Goal: Entertainment & Leisure: Consume media (video, audio)

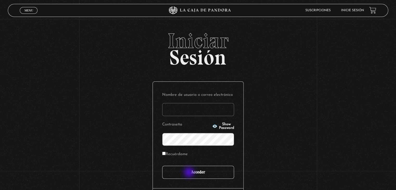
type input "susan_972009@hotmail.com"
click at [190, 173] on input "Acceder" at bounding box center [198, 172] width 72 height 13
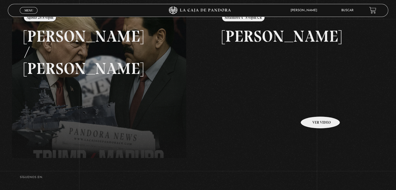
scroll to position [78, 0]
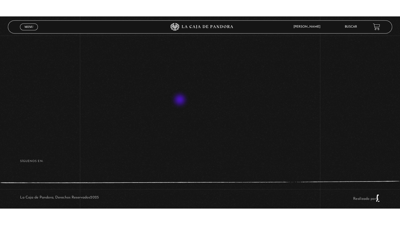
scroll to position [52, 0]
